Goal: Use online tool/utility: Utilize a website feature to perform a specific function

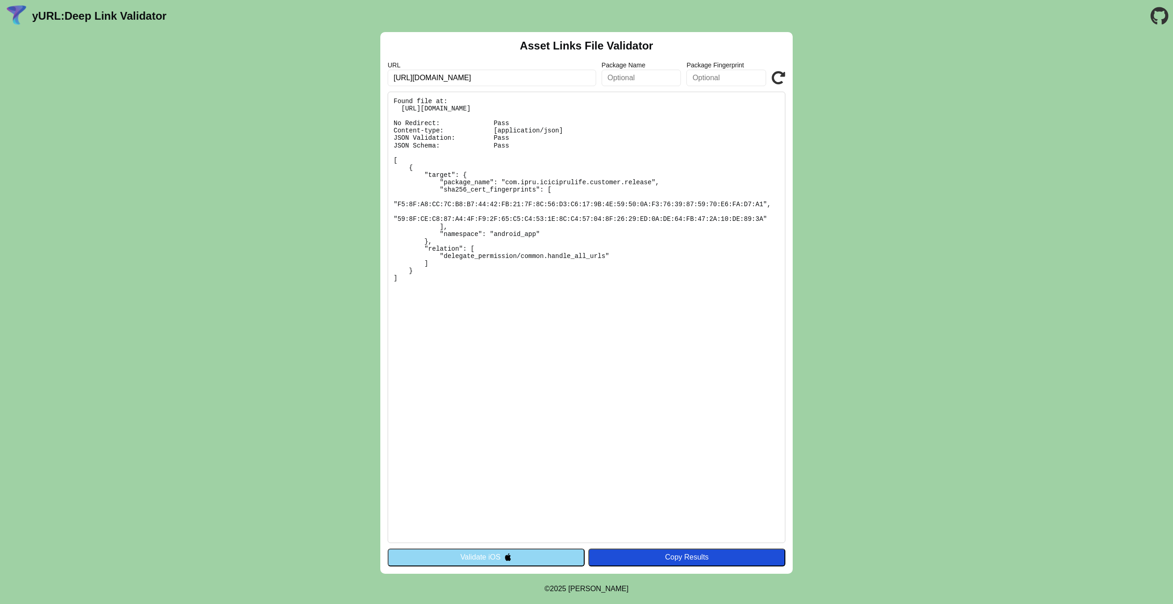
click at [780, 78] on icon at bounding box center [779, 78] width 14 height 14
click at [394, 100] on pre "Found file at: [URL][DOMAIN_NAME] No Redirect: Pass Content-type: [application/…" at bounding box center [587, 317] width 398 height 451
drag, startPoint x: 393, startPoint y: 100, endPoint x: 439, endPoint y: 285, distance: 190.3
click at [440, 285] on pre "Found file at: [URL][DOMAIN_NAME] No Redirect: Pass Content-type: [application/…" at bounding box center [587, 317] width 398 height 451
copy pre "Found file at: [URL][DOMAIN_NAME] No Redirect: Pass Content-type: [application/…"
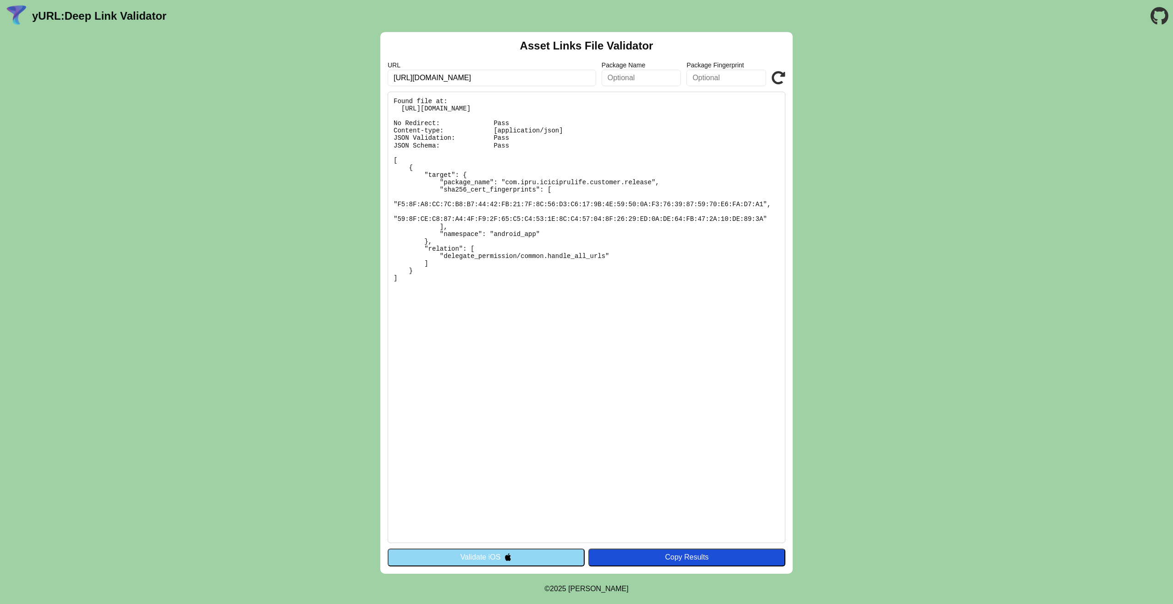
drag, startPoint x: 305, startPoint y: 138, endPoint x: 312, endPoint y: 138, distance: 6.4
click at [306, 138] on div "Asset Links File Validator URL [URL][DOMAIN_NAME] Package Name Package Fingerpr…" at bounding box center [586, 303] width 1173 height 542
